Goal: Check status

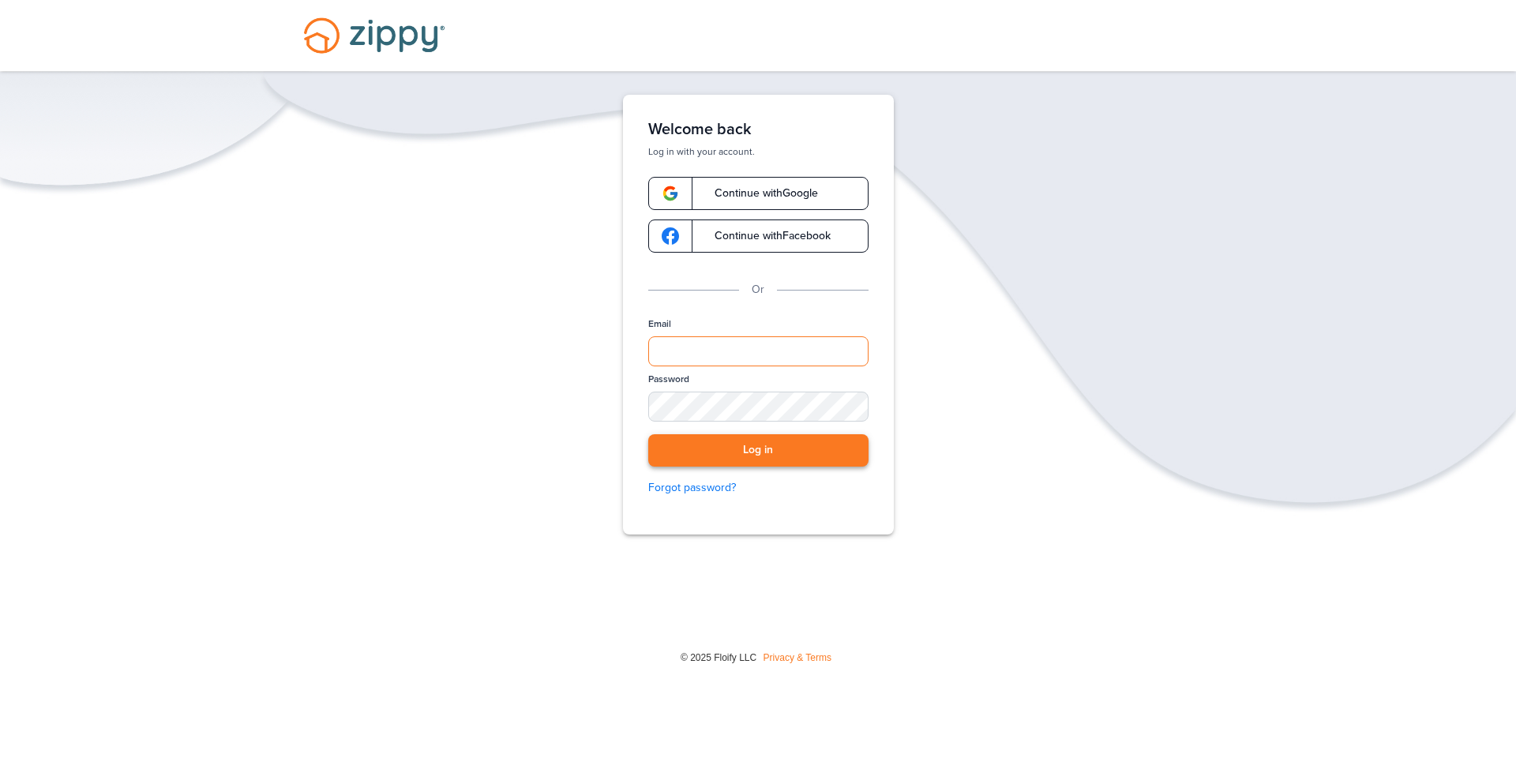
type input "**********"
click at [772, 452] on button "Log in" at bounding box center [758, 451] width 220 height 32
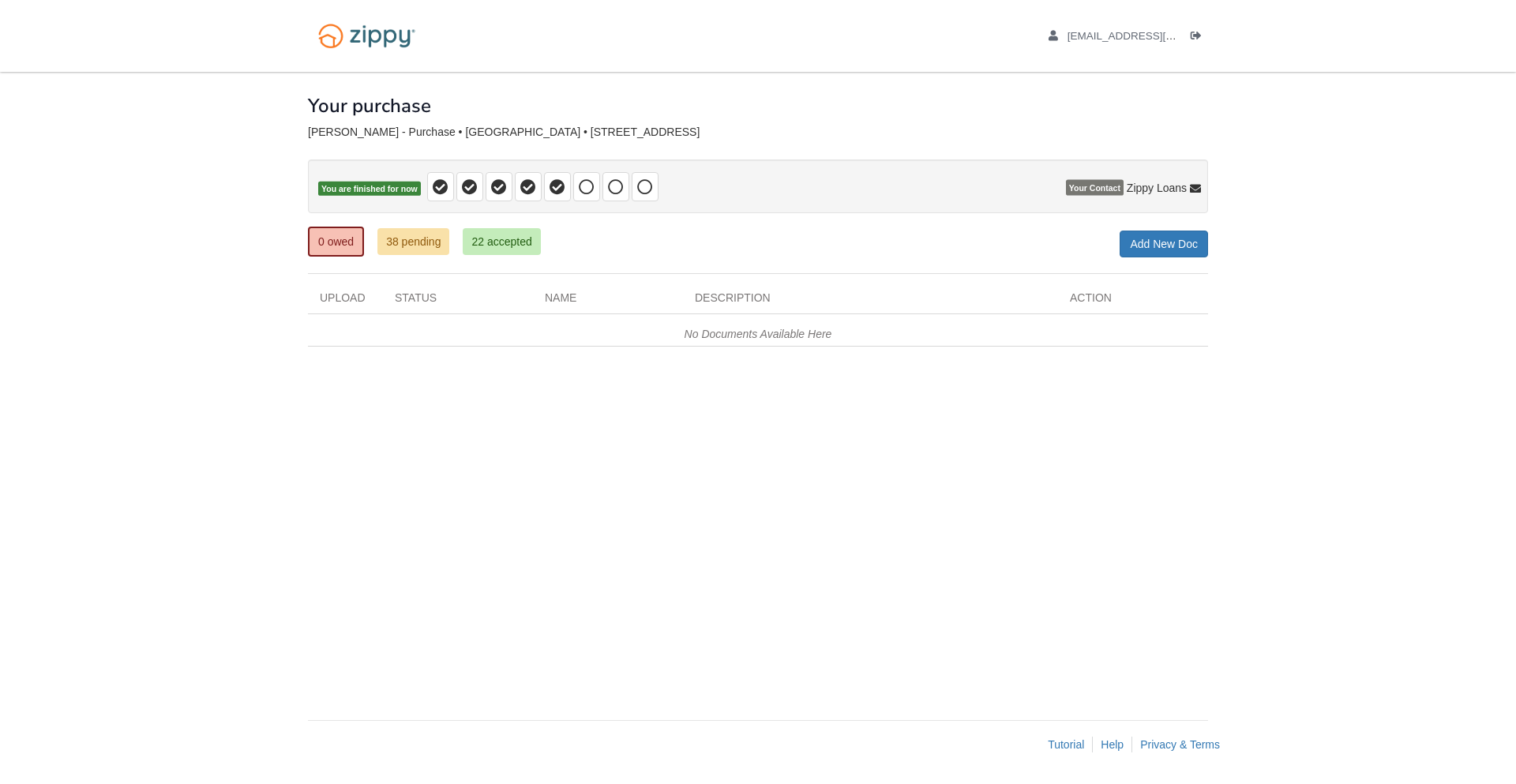
click at [452, 623] on div "× × × Pending Add Document Notice document will be included in the email sent t…" at bounding box center [758, 388] width 900 height 632
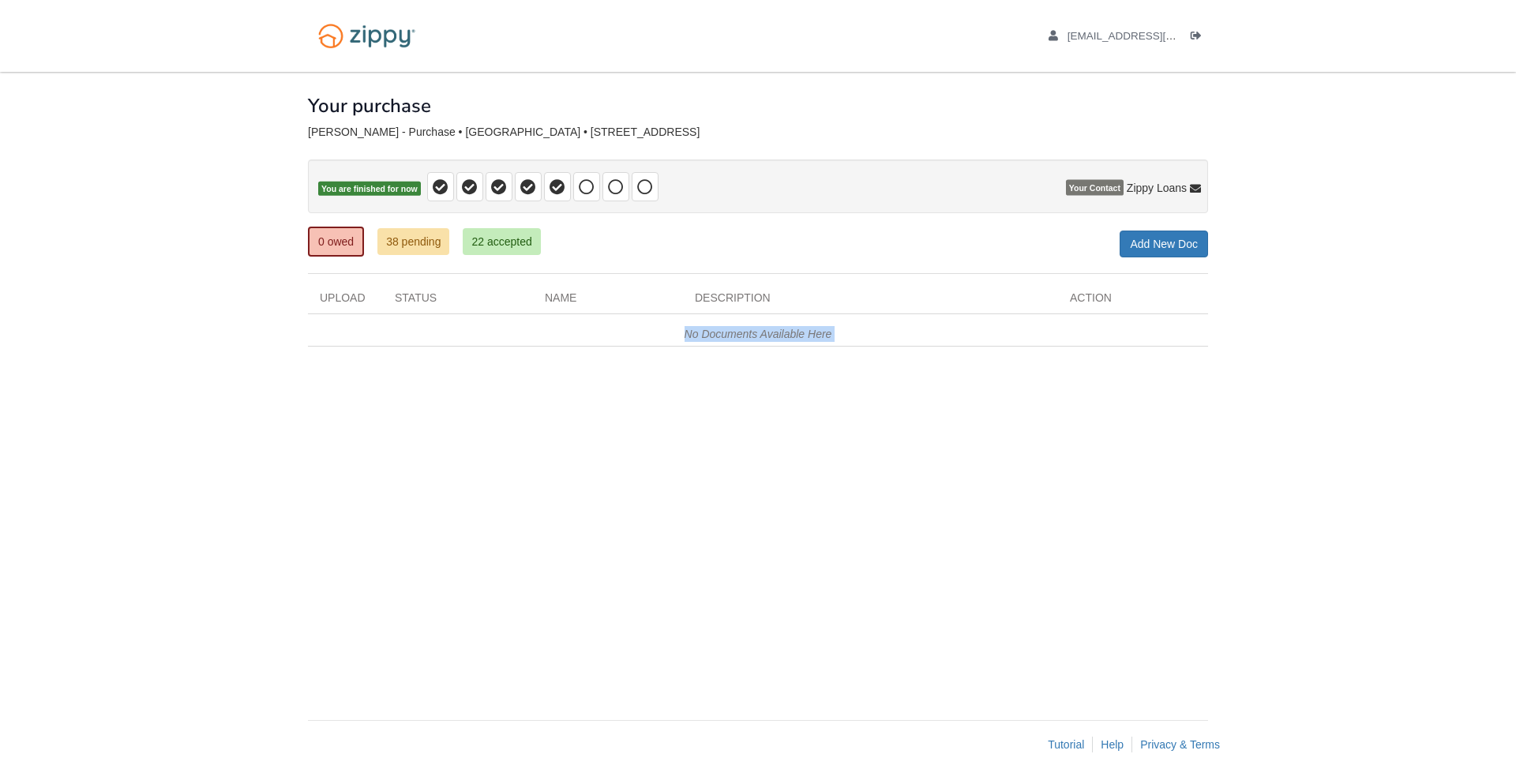
click at [458, 586] on div "× × × Pending Add Document Notice document will be included in the email sent t…" at bounding box center [758, 388] width 900 height 632
click at [494, 247] on link "22 accepted" at bounding box center [501, 241] width 77 height 27
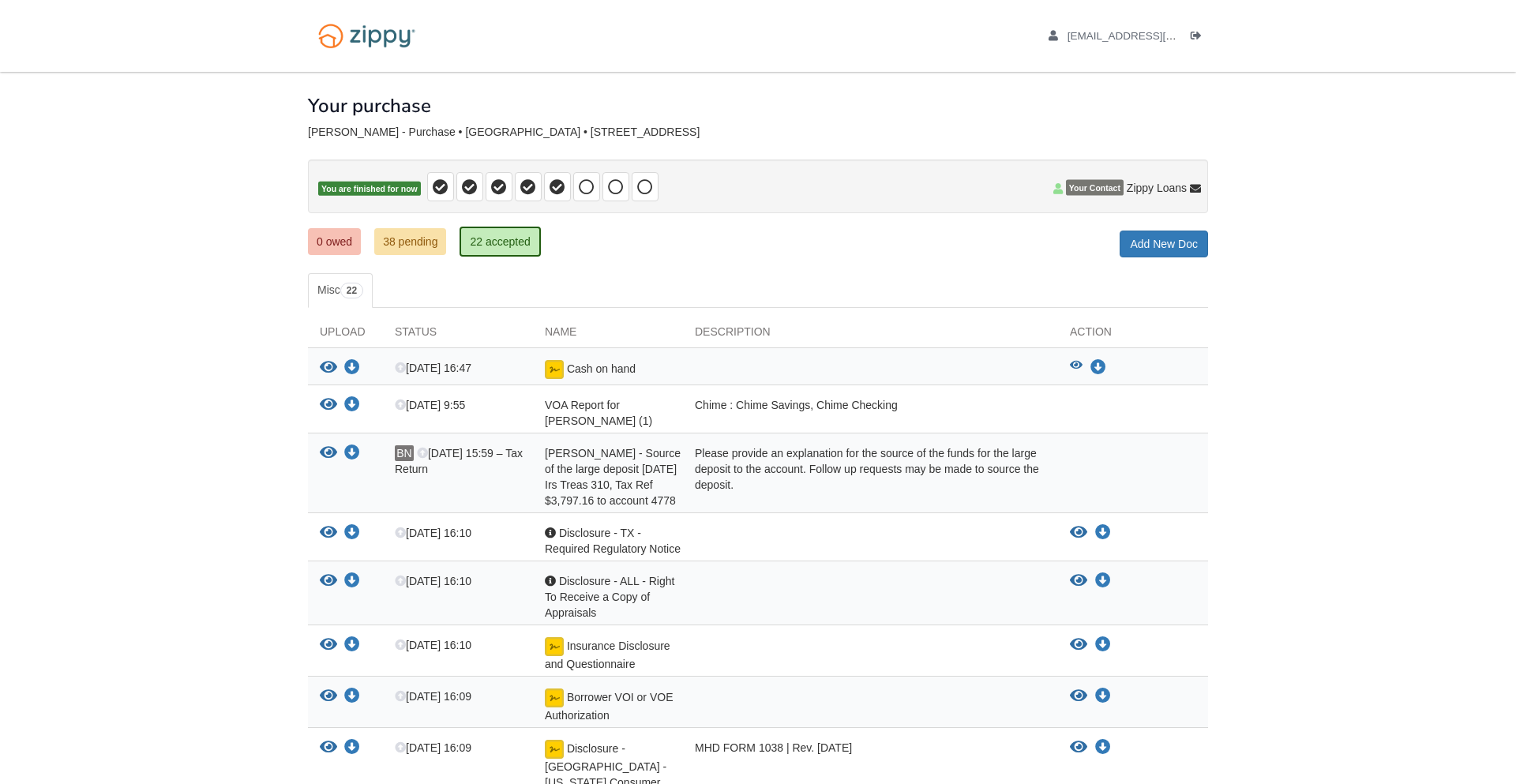
click at [506, 304] on ul "Misc 22" at bounding box center [758, 290] width 900 height 35
click at [397, 239] on link "38 pending" at bounding box center [410, 241] width 72 height 27
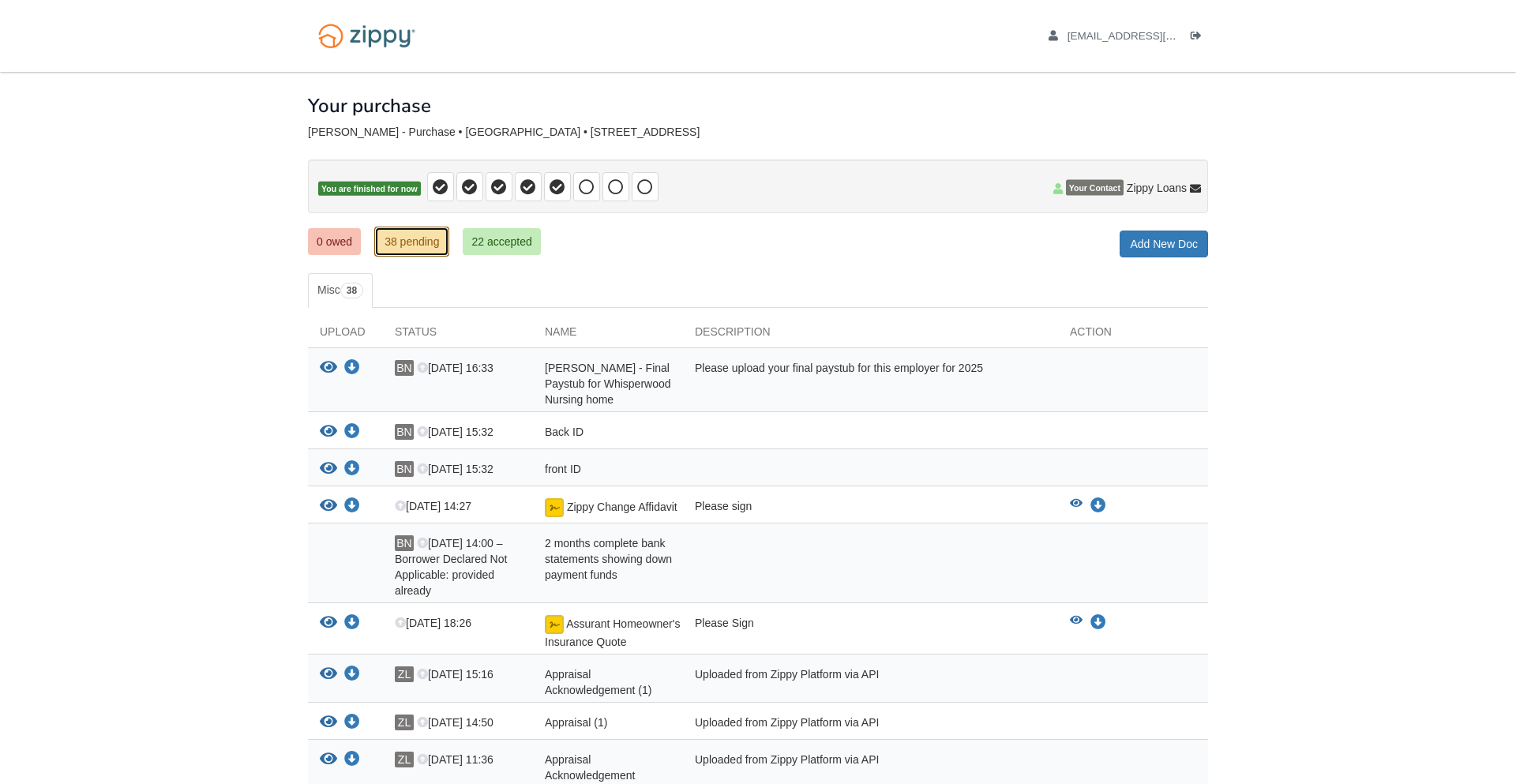
click at [397, 239] on link "38 pending" at bounding box center [412, 241] width 75 height 30
click at [438, 233] on link "38 pending" at bounding box center [412, 241] width 75 height 30
click at [421, 246] on link "38 pending" at bounding box center [412, 241] width 75 height 30
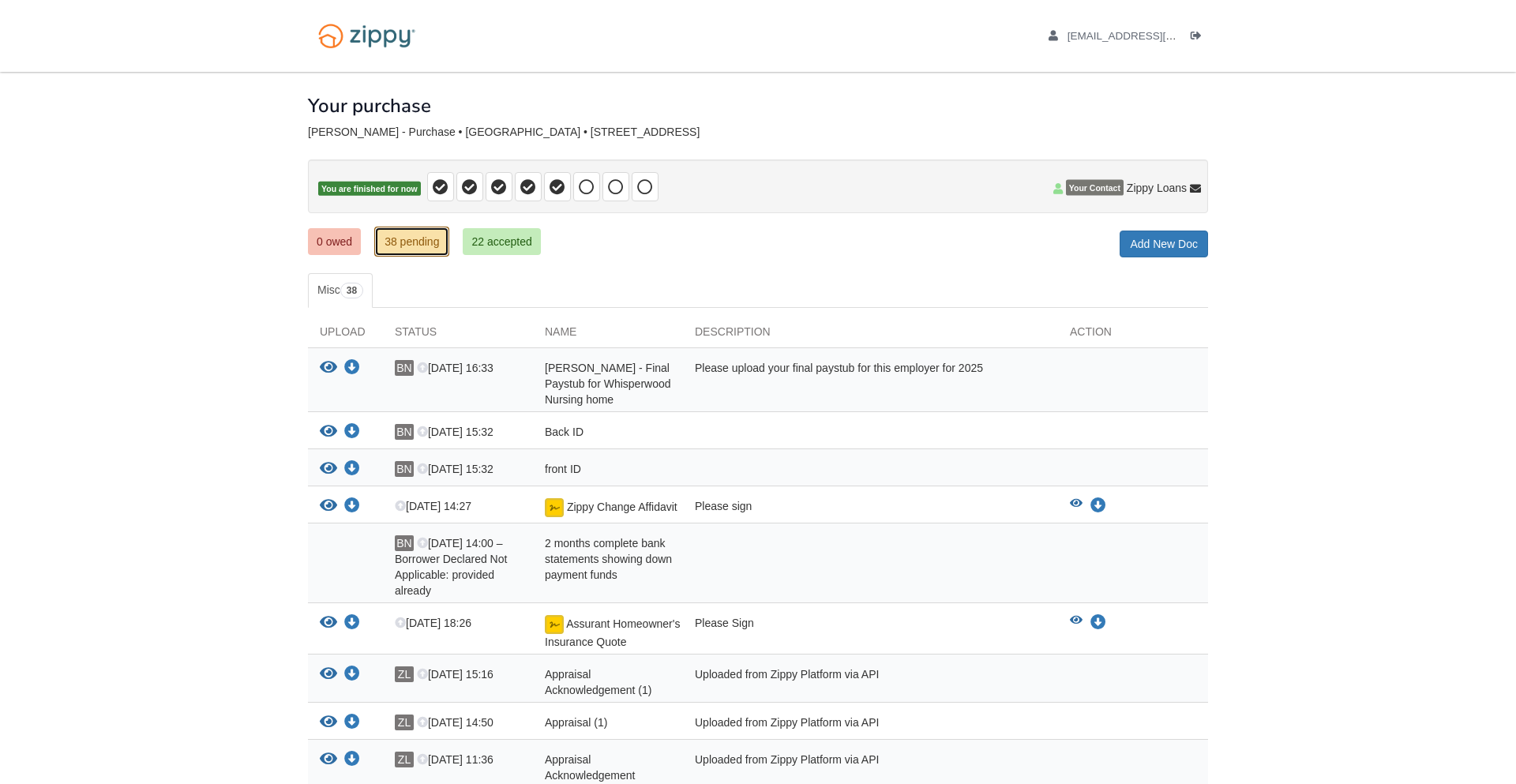
click at [413, 247] on link "38 pending" at bounding box center [412, 241] width 75 height 30
click at [510, 255] on ul "0 owed 38 pending 22 accepted" at bounding box center [430, 242] width 245 height 32
click at [513, 250] on link "22 accepted" at bounding box center [501, 241] width 77 height 27
